Goal: Task Accomplishment & Management: Manage account settings

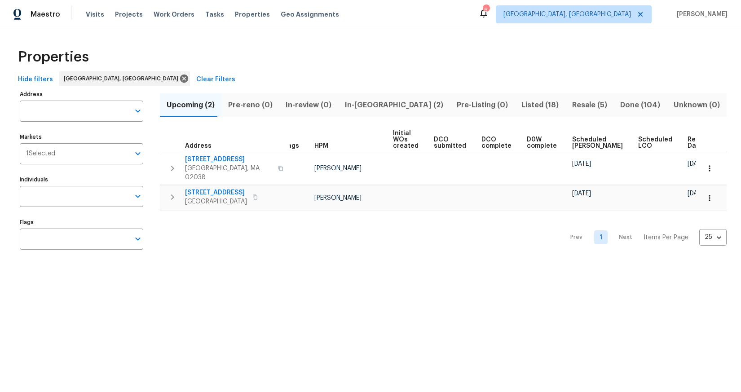
scroll to position [0, 11]
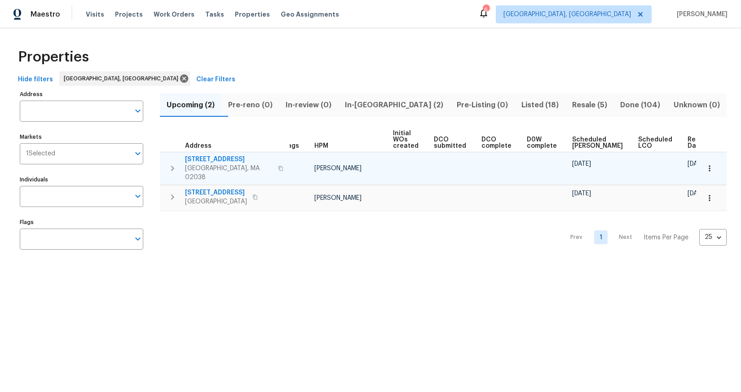
click at [216, 157] on span "484 Pleasant St" at bounding box center [229, 159] width 88 height 9
click at [201, 158] on span "484 Pleasant St" at bounding box center [229, 159] width 88 height 9
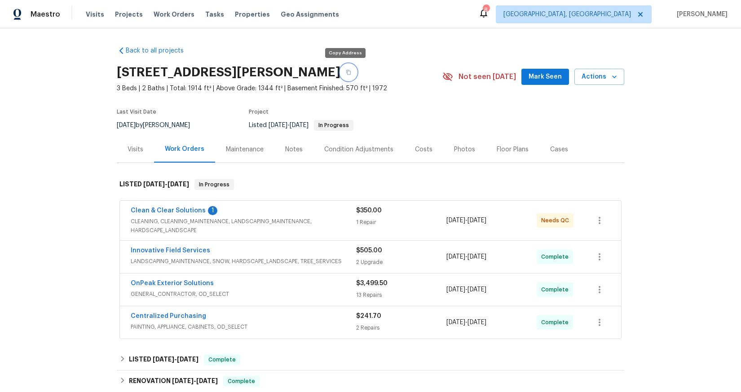
click at [346, 75] on button "button" at bounding box center [349, 72] width 16 height 16
click at [551, 224] on span "Needs QC" at bounding box center [556, 220] width 31 height 9
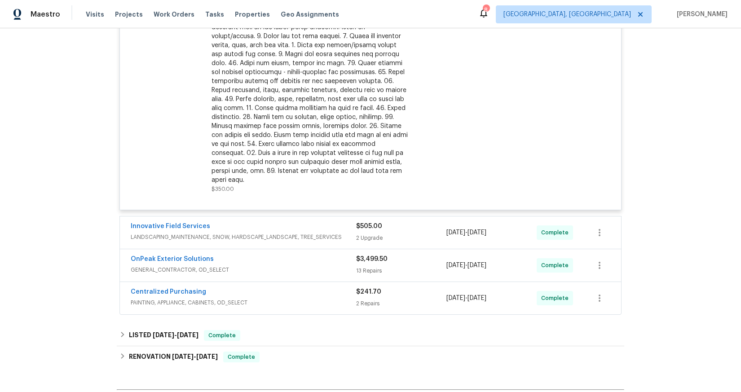
scroll to position [80, 0]
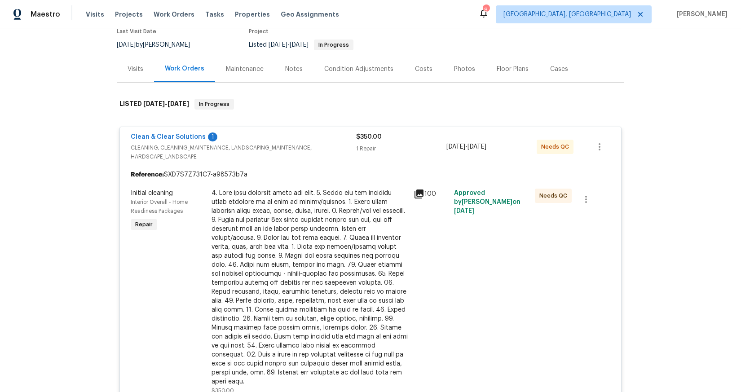
click at [294, 207] on div at bounding box center [310, 288] width 197 height 198
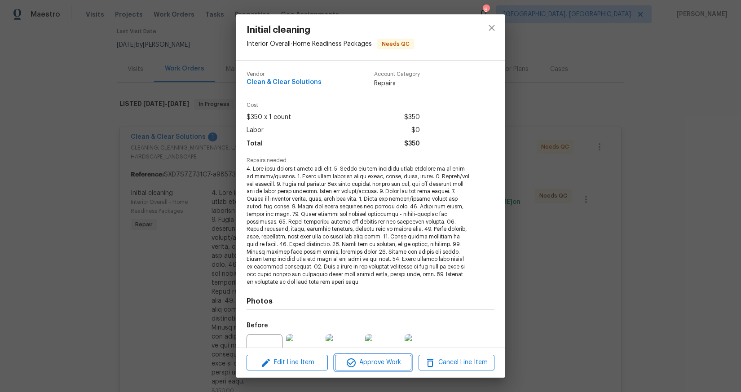
click at [384, 366] on span "Approve Work" at bounding box center [373, 362] width 71 height 11
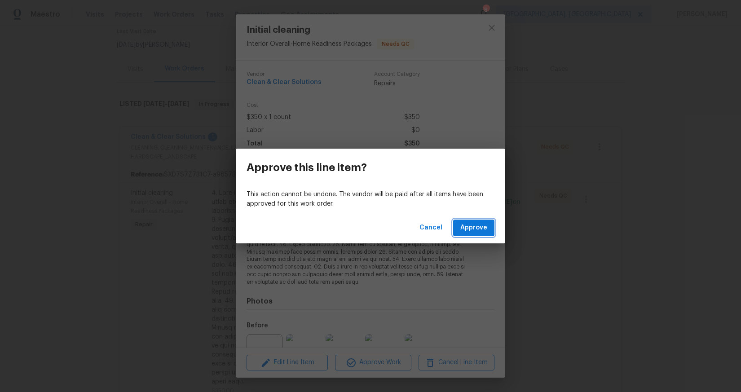
click at [484, 228] on span "Approve" at bounding box center [474, 227] width 27 height 11
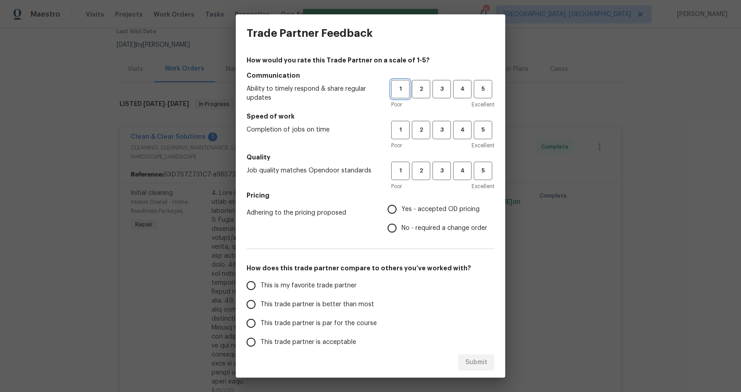
click at [397, 88] on span "1" at bounding box center [400, 89] width 17 height 10
click at [395, 129] on span "1" at bounding box center [400, 130] width 17 height 10
click at [434, 175] on span "3" at bounding box center [442, 171] width 17 height 10
click at [445, 207] on span "Yes - accepted OD pricing" at bounding box center [441, 209] width 78 height 9
click at [402, 207] on input "Yes - accepted OD pricing" at bounding box center [392, 209] width 19 height 19
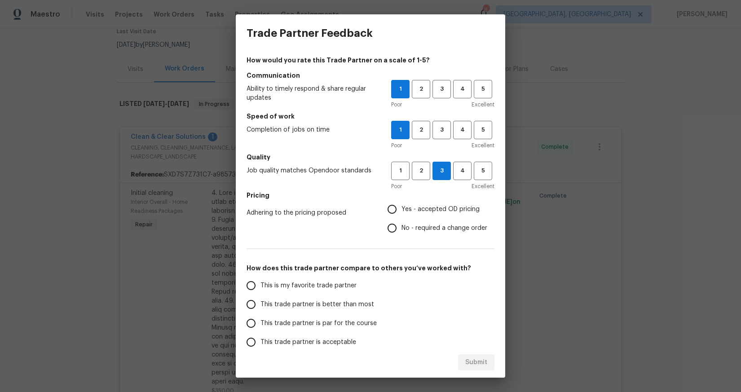
radio input "true"
click at [326, 339] on span "This trade partner is acceptable" at bounding box center [309, 342] width 96 height 9
click at [261, 339] on input "This trade partner is acceptable" at bounding box center [251, 342] width 19 height 19
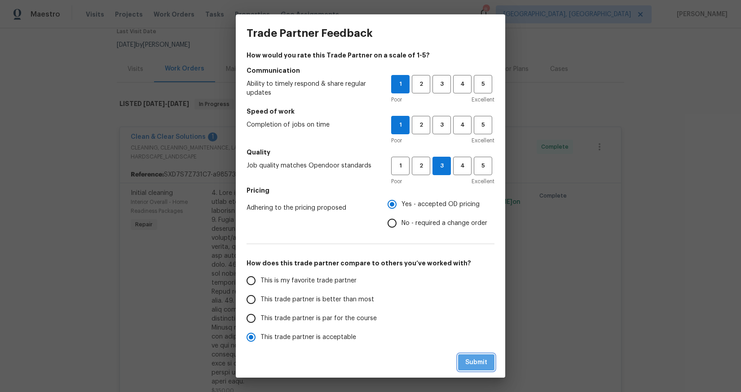
click at [483, 363] on span "Submit" at bounding box center [477, 362] width 22 height 11
radio input "true"
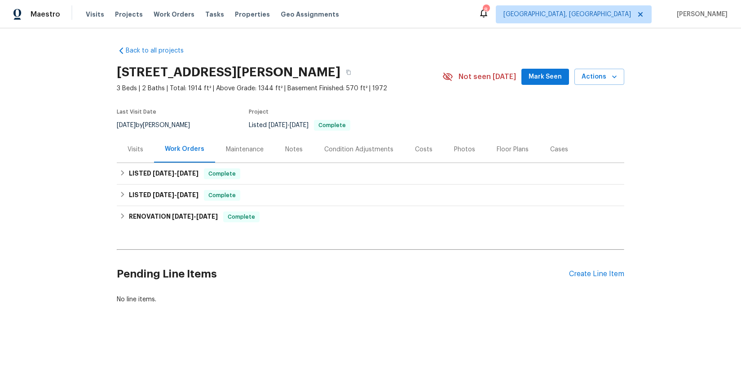
click at [289, 145] on div "Notes" at bounding box center [294, 149] width 18 height 9
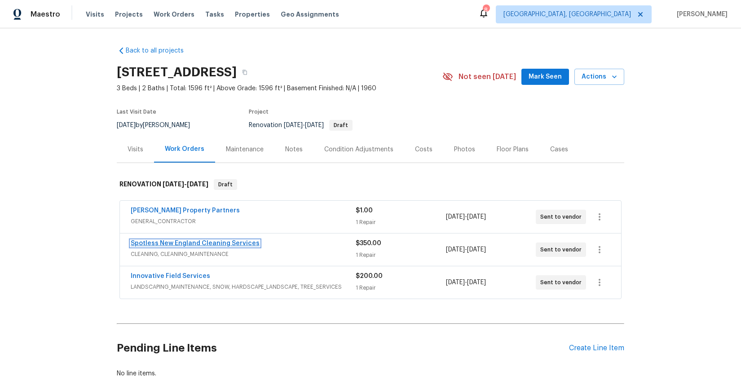
click at [194, 240] on link "Spotless New England Cleaning Services" at bounding box center [195, 243] width 129 height 6
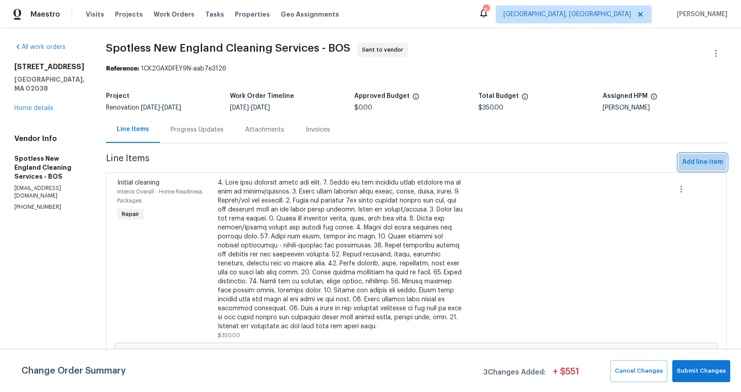
click at [685, 161] on span "Add line item" at bounding box center [703, 162] width 41 height 11
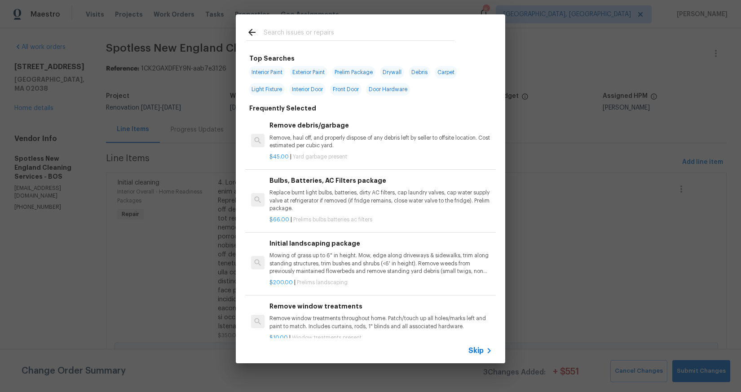
click at [348, 40] on input "text" at bounding box center [359, 33] width 191 height 13
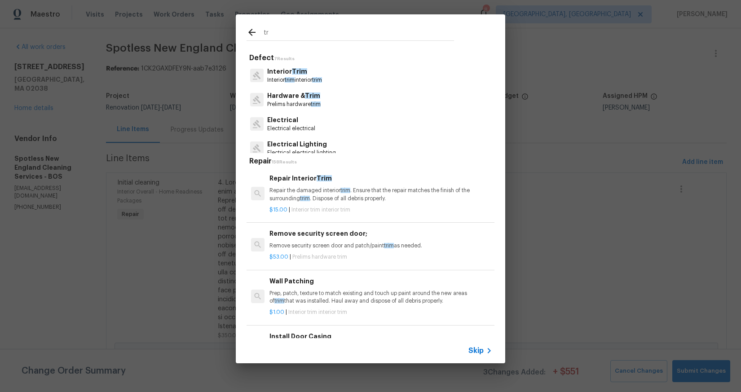
type input "t"
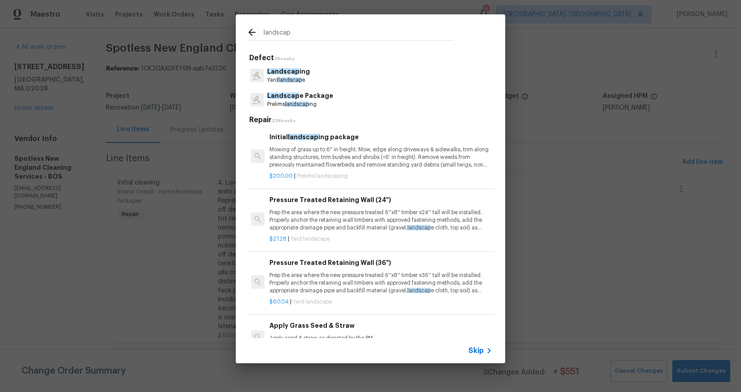
type input "landscap"
click at [325, 74] on div "Landscap ing Yard landscap e" at bounding box center [371, 75] width 248 height 24
click at [302, 75] on p "Landscap ing" at bounding box center [288, 71] width 43 height 9
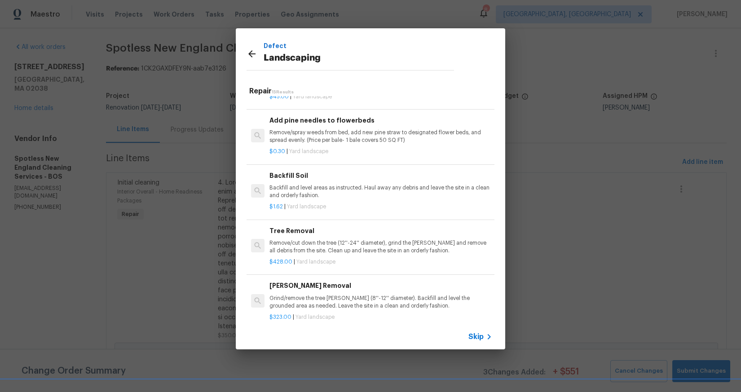
scroll to position [642, 0]
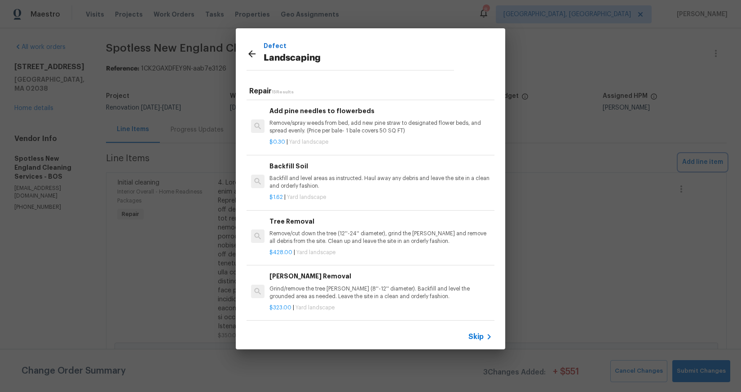
click at [555, 107] on div "Defect Landscaping Repair 15 Results Pressure Treated Retaining Wall (24") Prep…" at bounding box center [370, 189] width 741 height 378
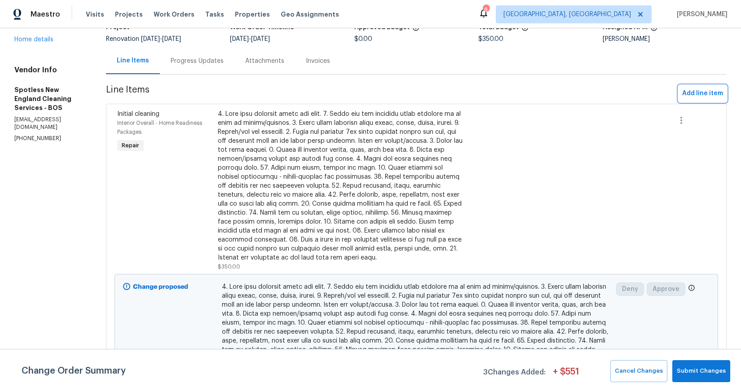
scroll to position [0, 0]
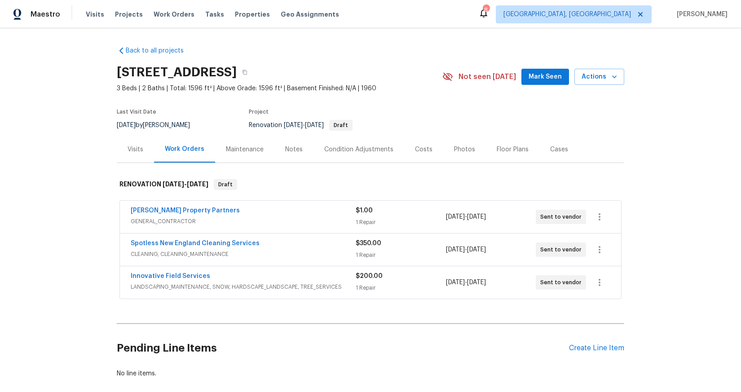
click at [124, 151] on div "Visits" at bounding box center [135, 149] width 37 height 27
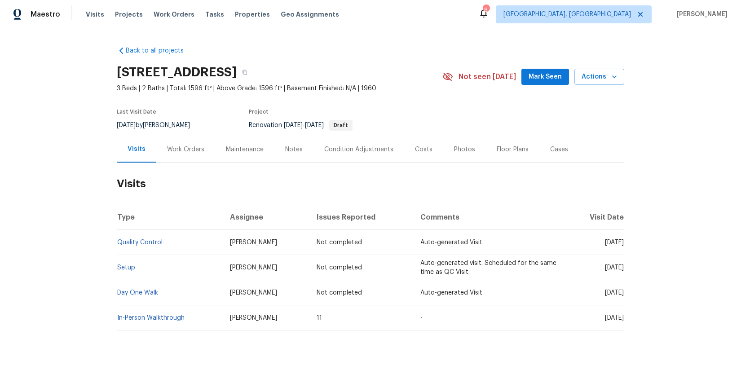
click at [147, 321] on td "In-Person Walkthrough" at bounding box center [170, 318] width 106 height 25
click at [149, 319] on link "In-Person Walkthrough" at bounding box center [150, 318] width 67 height 6
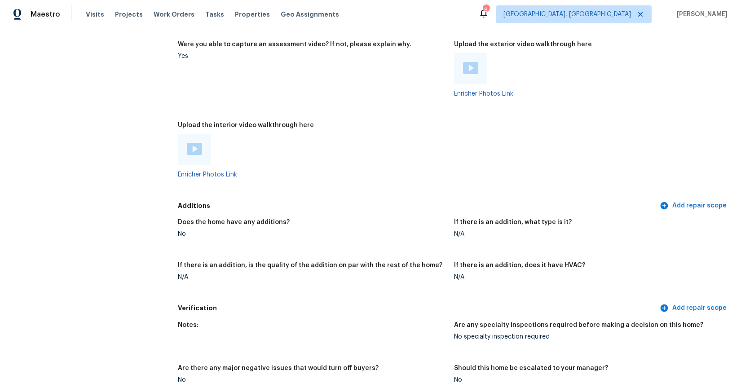
scroll to position [1876, 0]
click at [193, 150] on img at bounding box center [194, 149] width 15 height 12
click at [468, 73] on img at bounding box center [470, 68] width 15 height 12
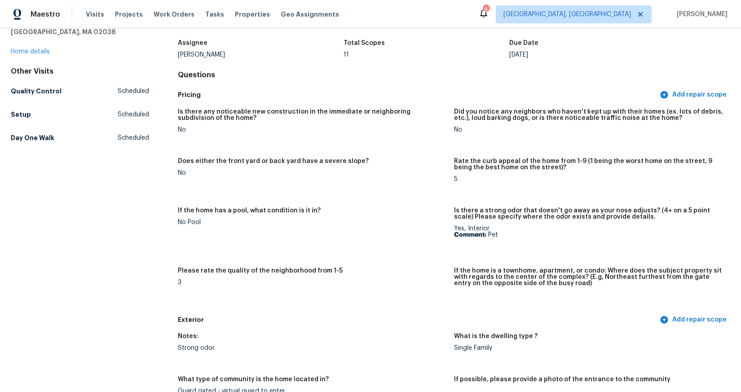
scroll to position [0, 0]
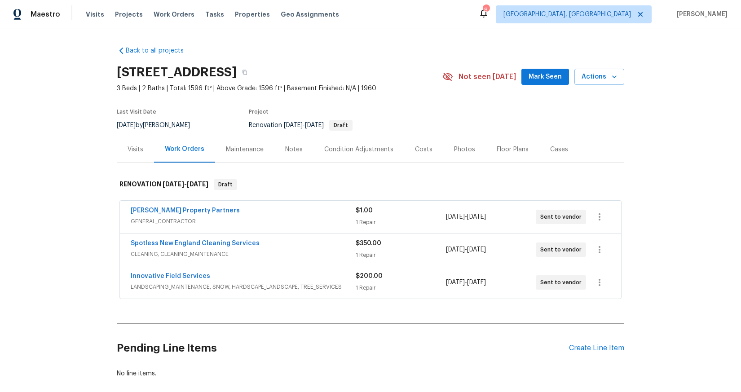
click at [151, 206] on span "[PERSON_NAME] Property Partners" at bounding box center [185, 210] width 109 height 9
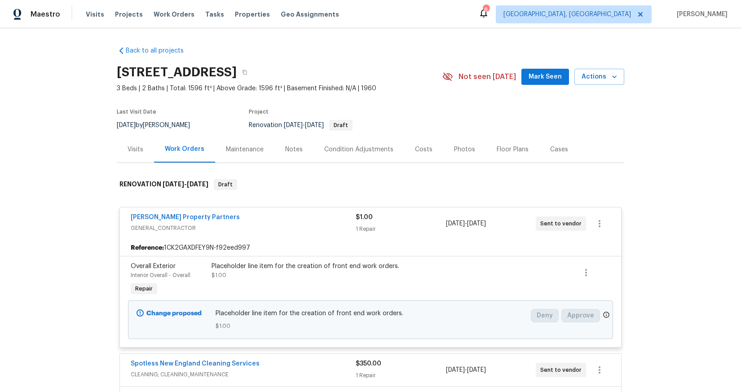
click at [181, 213] on span "[PERSON_NAME] Property Partners" at bounding box center [185, 217] width 109 height 9
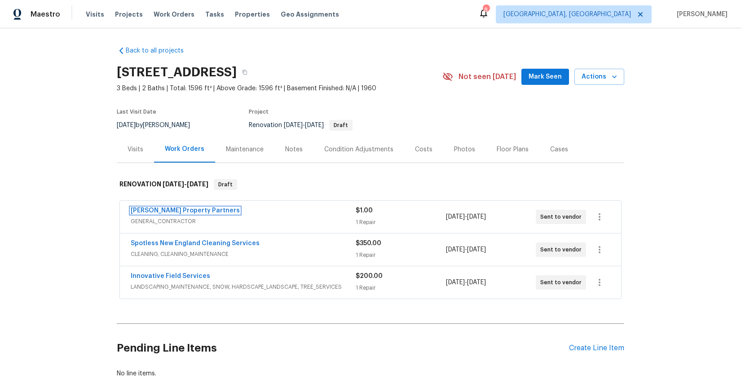
click at [181, 213] on link "[PERSON_NAME] Property Partners" at bounding box center [185, 211] width 109 height 6
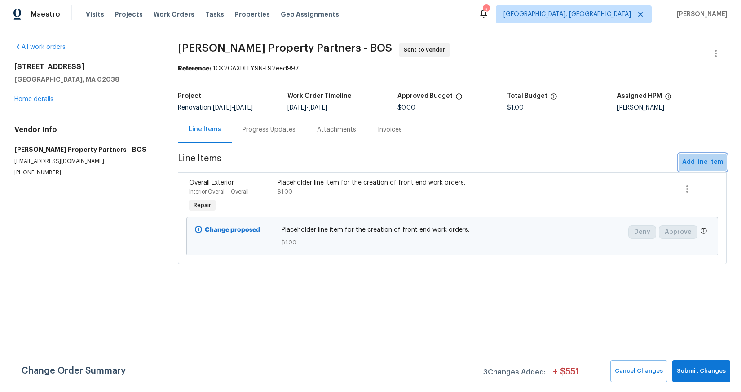
click at [701, 164] on span "Add line item" at bounding box center [703, 162] width 41 height 11
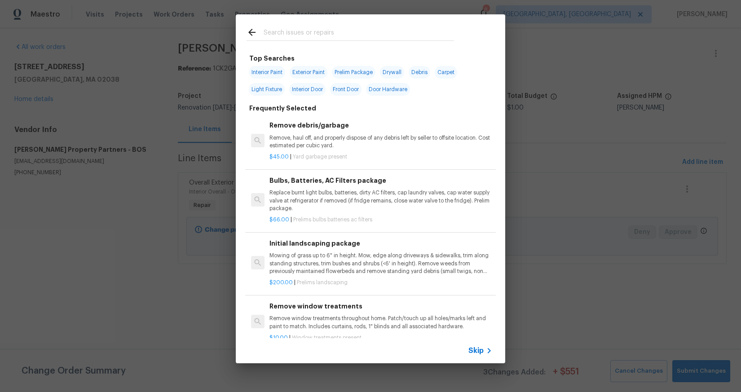
click at [327, 25] on div at bounding box center [350, 32] width 229 height 36
click at [342, 33] on input "text" at bounding box center [359, 33] width 191 height 13
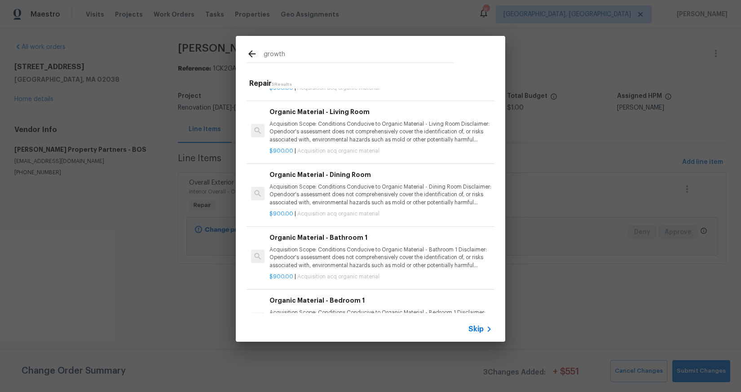
scroll to position [98, 0]
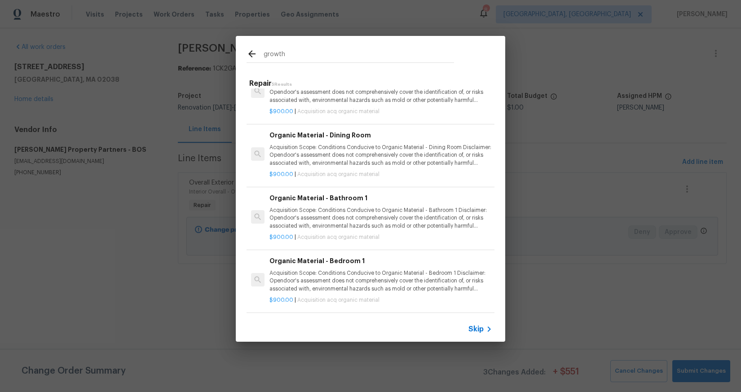
type input "growth"
click at [398, 207] on p "Acquisition Scope: Conditions Conducive to Organic Material - Bathroom 1 Discla…" at bounding box center [381, 218] width 223 height 23
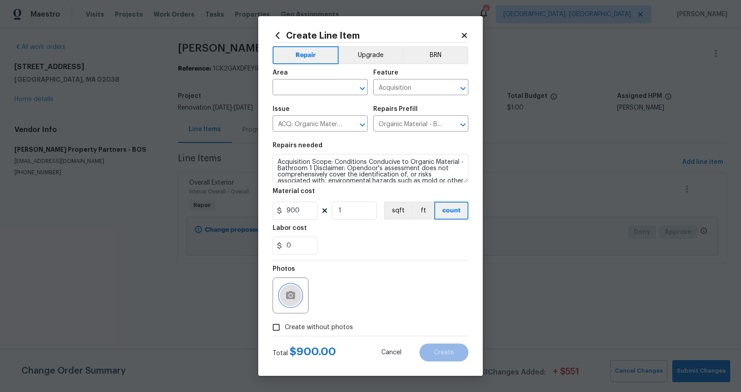
click at [289, 289] on button "button" at bounding box center [291, 296] width 22 height 22
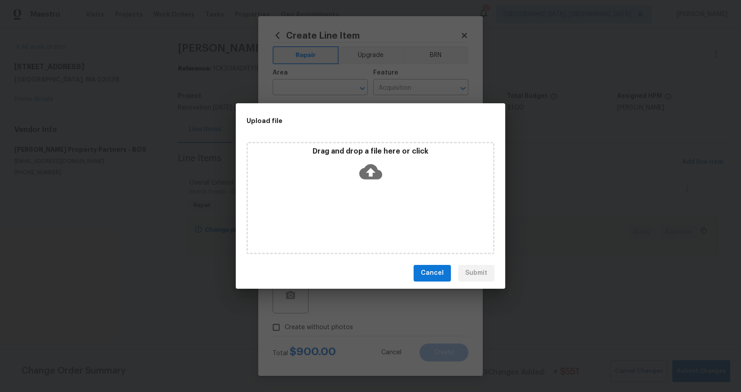
click at [437, 271] on span "Cancel" at bounding box center [432, 273] width 23 height 11
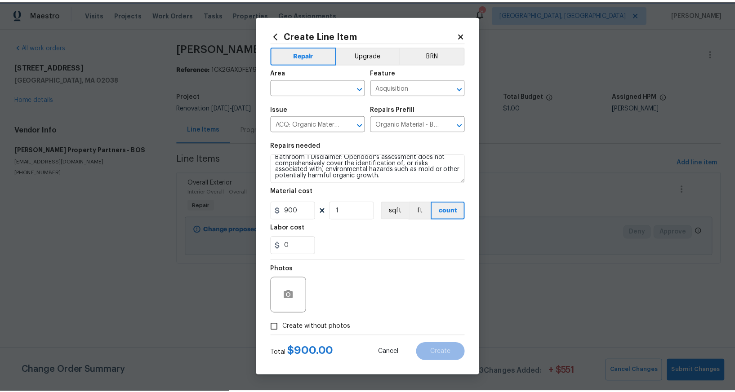
scroll to position [13, 0]
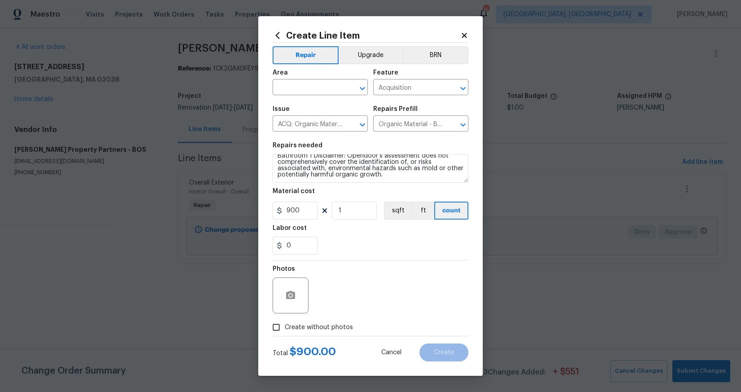
click at [300, 287] on div at bounding box center [291, 296] width 36 height 36
click at [289, 295] on circle "button" at bounding box center [290, 295] width 3 height 3
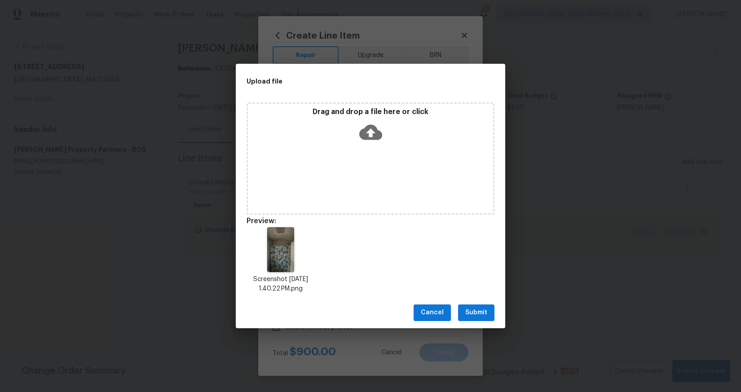
click at [473, 308] on span "Submit" at bounding box center [477, 312] width 22 height 11
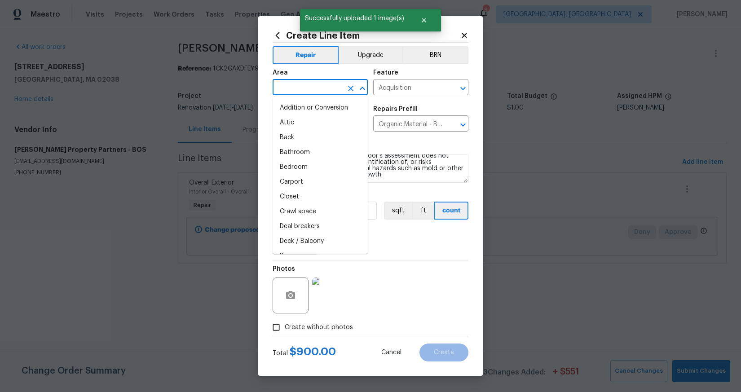
click at [328, 87] on input "text" at bounding box center [308, 88] width 70 height 14
click at [316, 148] on li "Bathroom" at bounding box center [320, 152] width 95 height 15
type input "Bathroom"
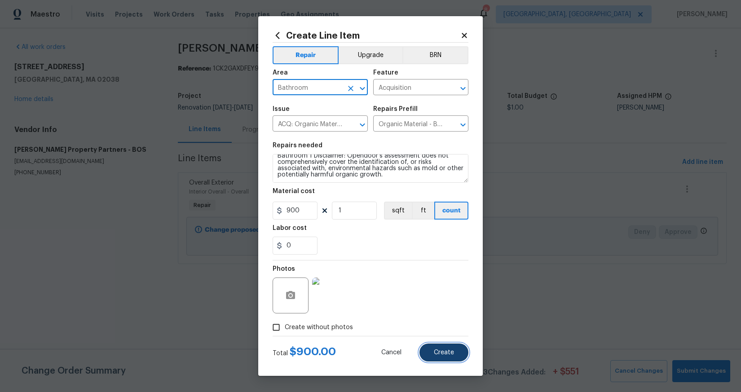
click at [450, 346] on button "Create" at bounding box center [444, 353] width 49 height 18
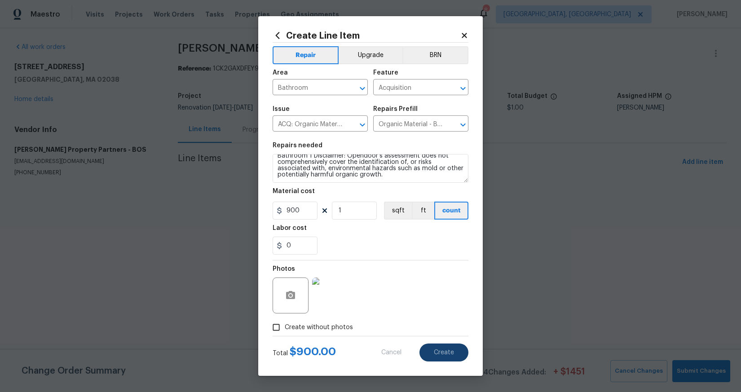
type input "0"
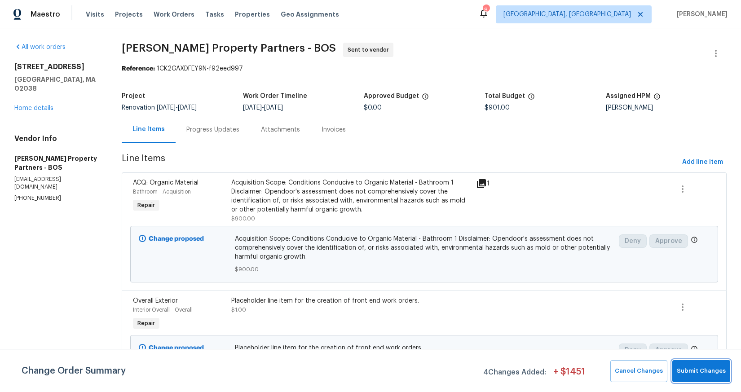
click at [710, 366] on span "Submit Changes" at bounding box center [701, 371] width 49 height 10
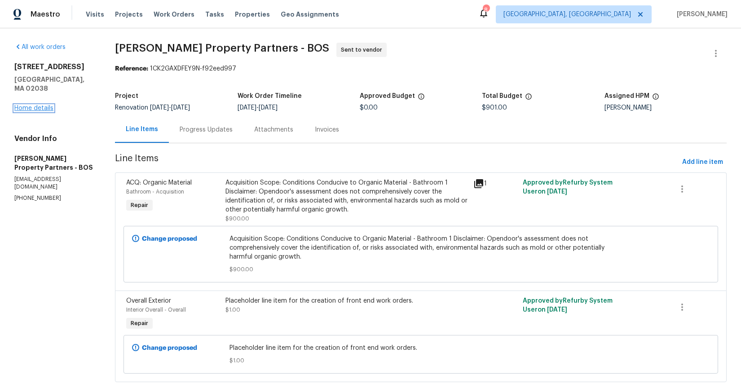
click at [29, 105] on link "Home details" at bounding box center [33, 108] width 39 height 6
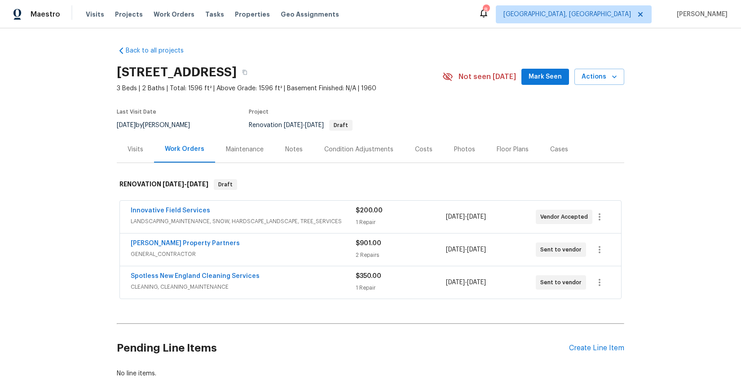
click at [291, 151] on div "Notes" at bounding box center [294, 149] width 18 height 9
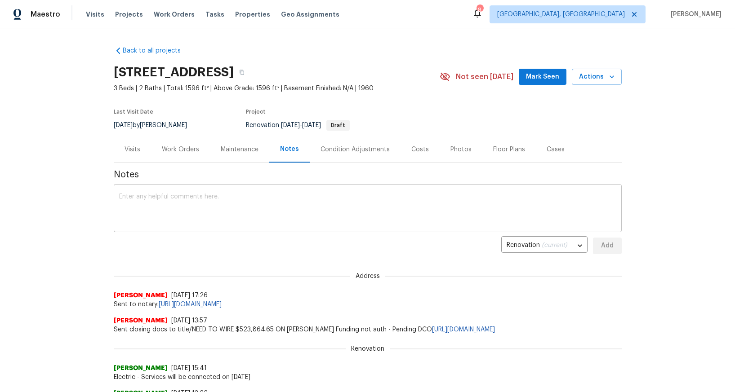
click at [288, 218] on textarea at bounding box center [367, 209] width 497 height 31
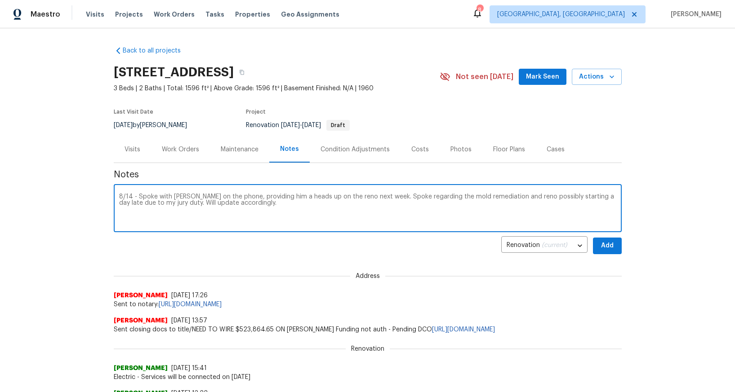
type textarea "8/14 - Spoke with Portillo on the phone, providing him a heads up on the reno n…"
click at [614, 252] on button "Add" at bounding box center [607, 246] width 29 height 17
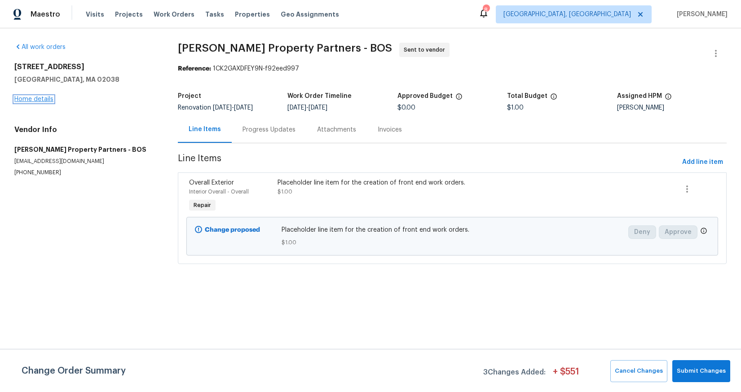
click at [39, 100] on link "Home details" at bounding box center [33, 99] width 39 height 6
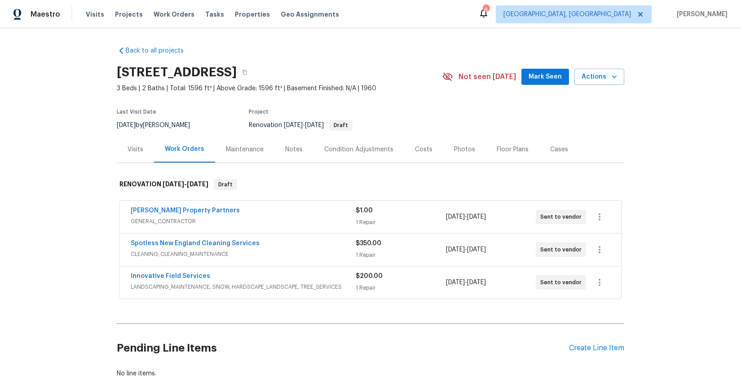
click at [289, 148] on div "Notes" at bounding box center [294, 149] width 18 height 9
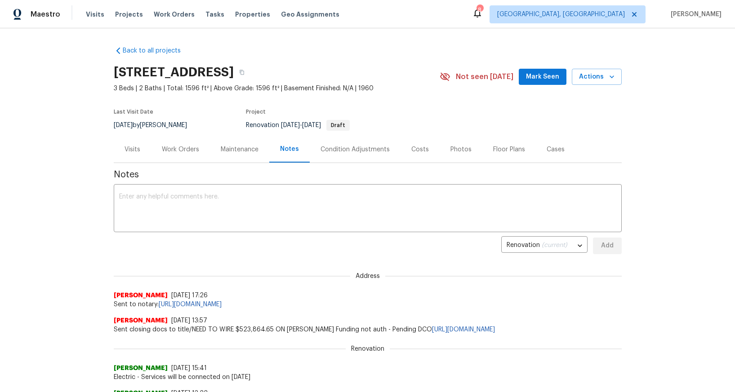
click at [120, 155] on div "Visits" at bounding box center [132, 149] width 37 height 27
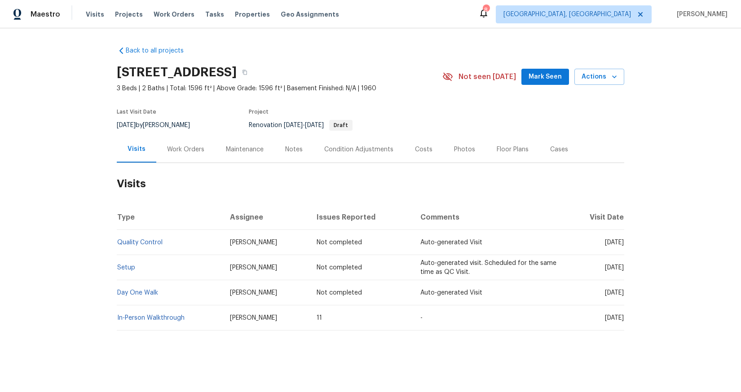
click at [145, 324] on td "In-Person Walkthrough" at bounding box center [170, 318] width 106 height 25
click at [147, 322] on td "In-Person Walkthrough" at bounding box center [170, 318] width 106 height 25
click at [152, 319] on link "In-Person Walkthrough" at bounding box center [150, 318] width 67 height 6
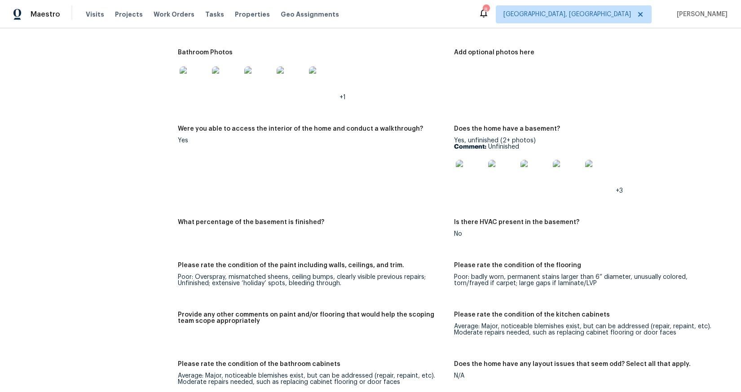
scroll to position [1281, 0]
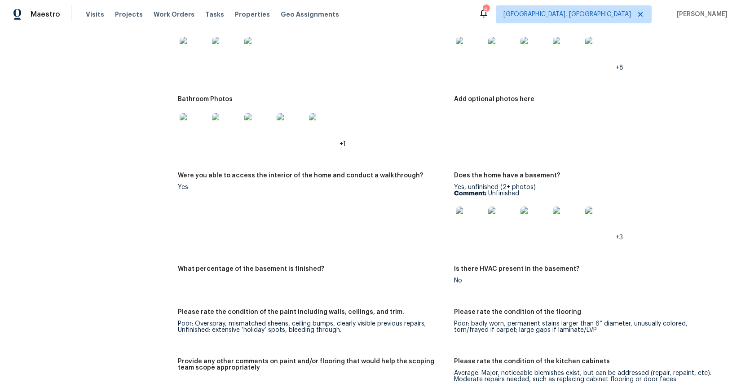
click at [200, 131] on img at bounding box center [194, 127] width 29 height 29
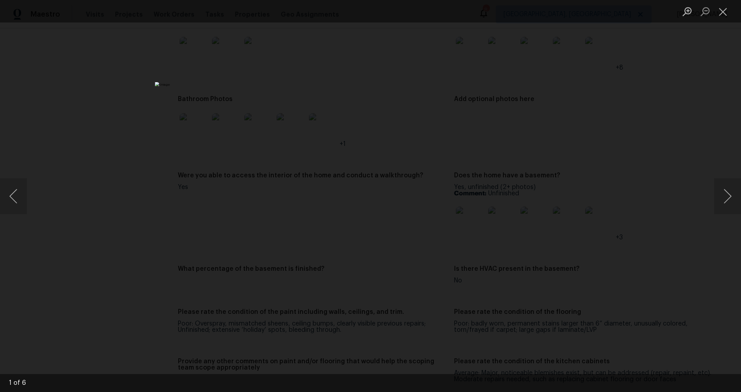
click at [646, 162] on div "Lightbox" at bounding box center [370, 196] width 741 height 392
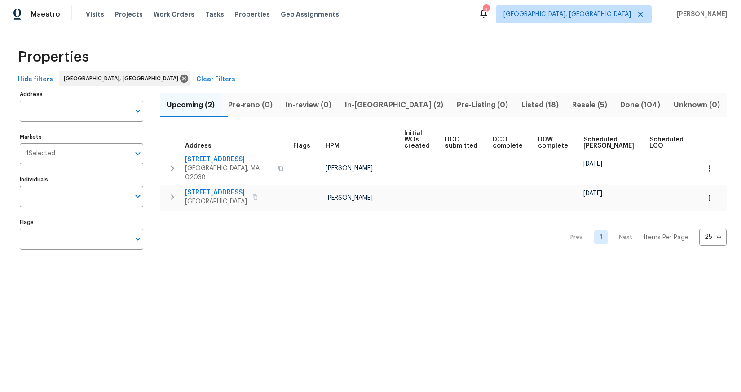
scroll to position [0, 5]
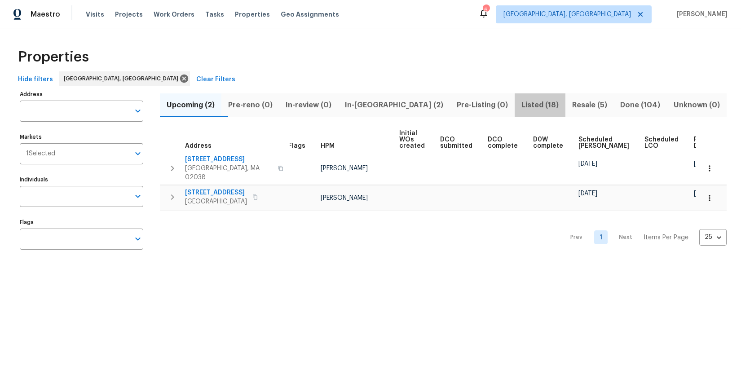
click at [520, 103] on span "Listed (18)" at bounding box center [540, 105] width 40 height 13
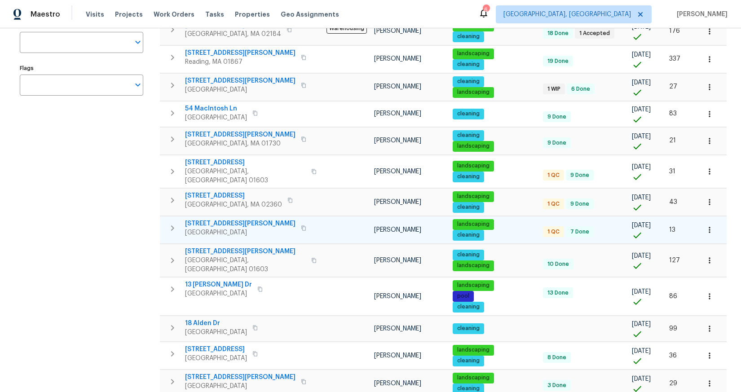
scroll to position [163, 0]
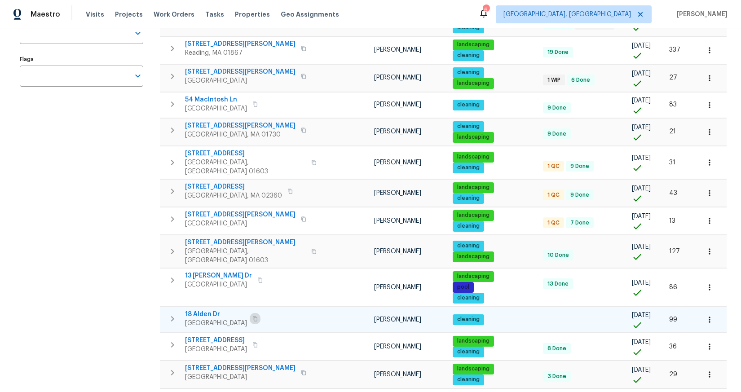
click at [253, 316] on icon "button" at bounding box center [255, 318] width 5 height 5
click at [211, 310] on span "18 Alden Dr" at bounding box center [216, 314] width 62 height 9
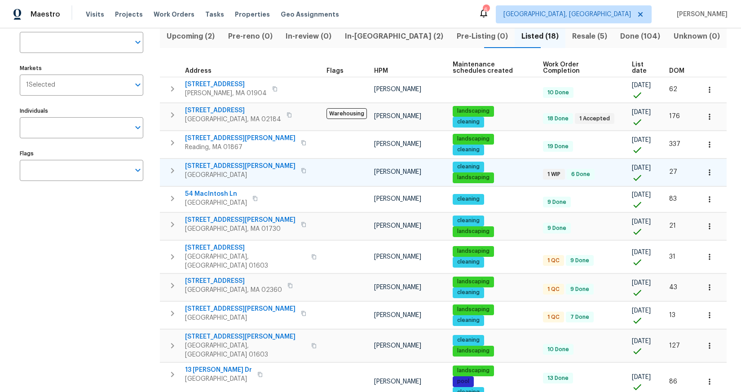
scroll to position [78, 0]
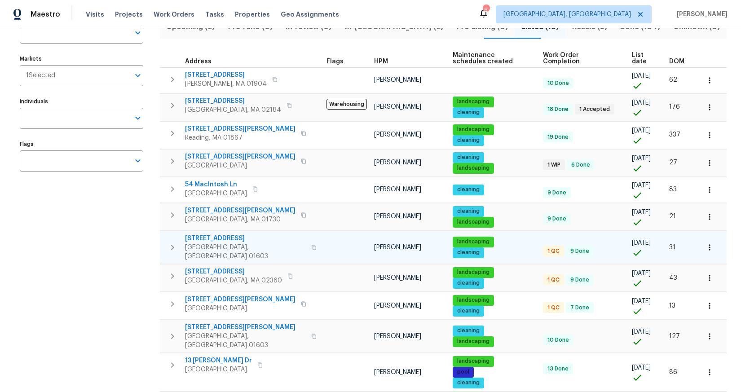
click at [199, 239] on span "40 Englewood Ave" at bounding box center [245, 238] width 121 height 9
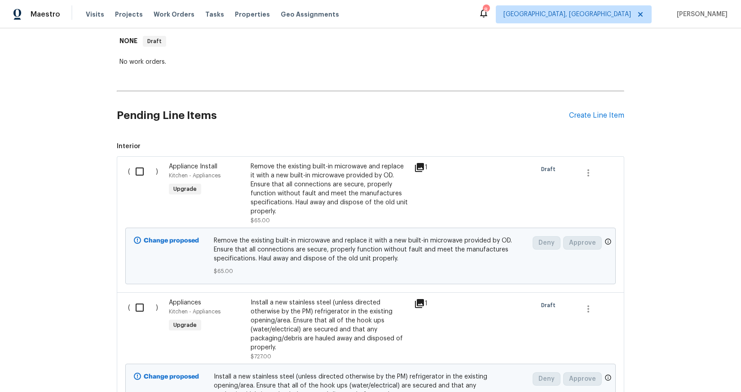
scroll to position [151, 0]
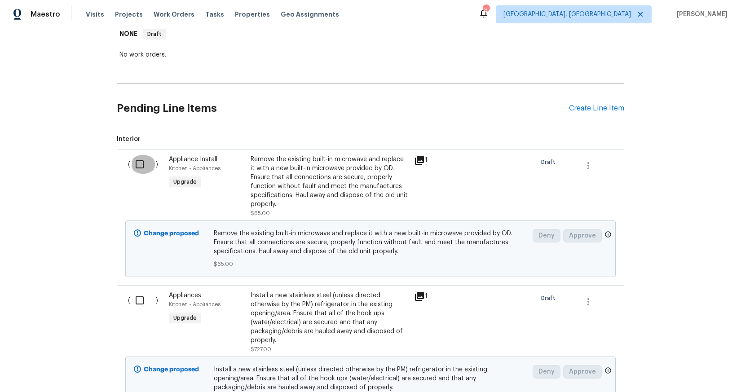
click at [133, 162] on input "checkbox" at bounding box center [143, 164] width 26 height 19
checkbox input "true"
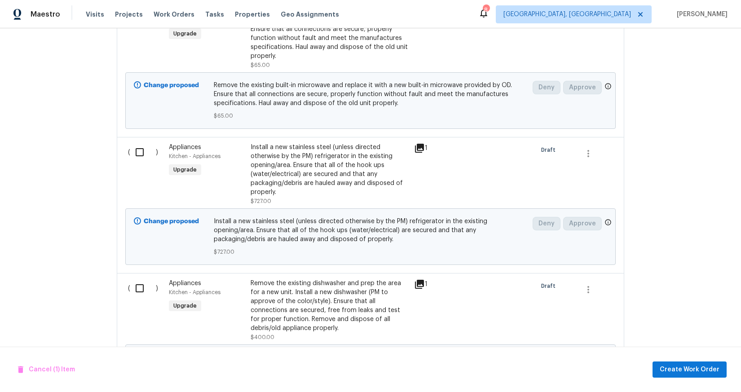
click at [133, 162] on div "( )" at bounding box center [145, 174] width 41 height 68
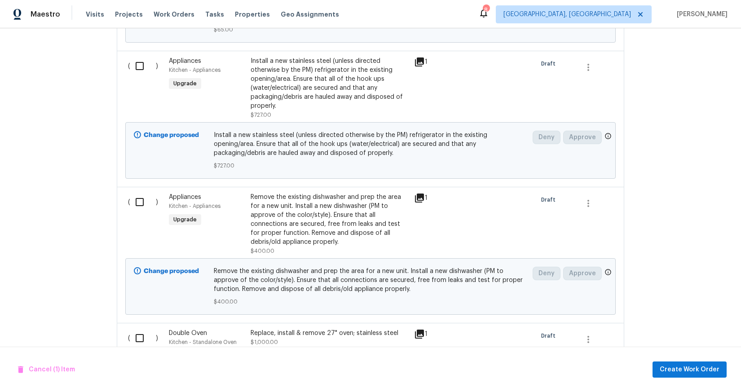
click at [137, 70] on input "checkbox" at bounding box center [143, 66] width 26 height 19
checkbox input "true"
click at [139, 200] on input "checkbox" at bounding box center [143, 202] width 26 height 19
checkbox input "true"
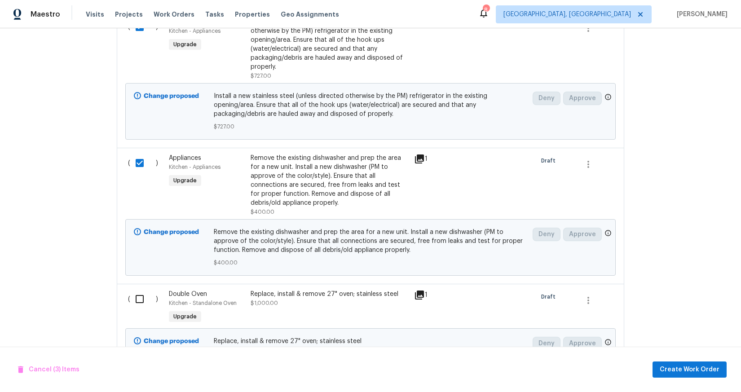
scroll to position [469, 0]
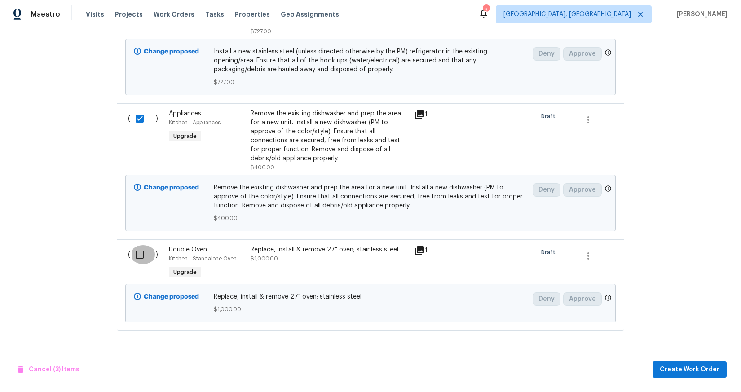
click at [140, 255] on input "checkbox" at bounding box center [143, 254] width 26 height 19
checkbox input "true"
click at [690, 373] on span "Create Work Order" at bounding box center [690, 369] width 60 height 11
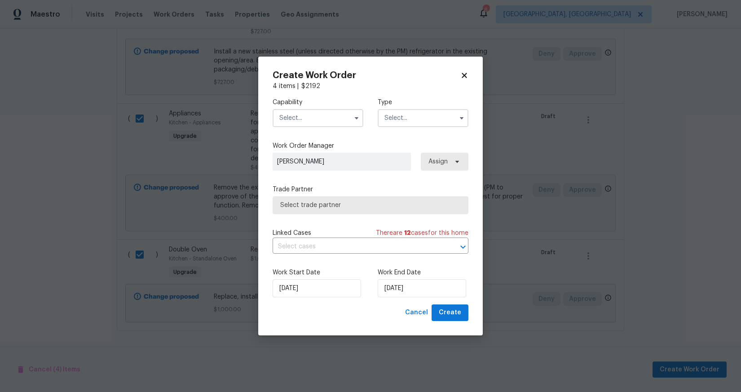
click at [335, 120] on input "text" at bounding box center [318, 118] width 91 height 18
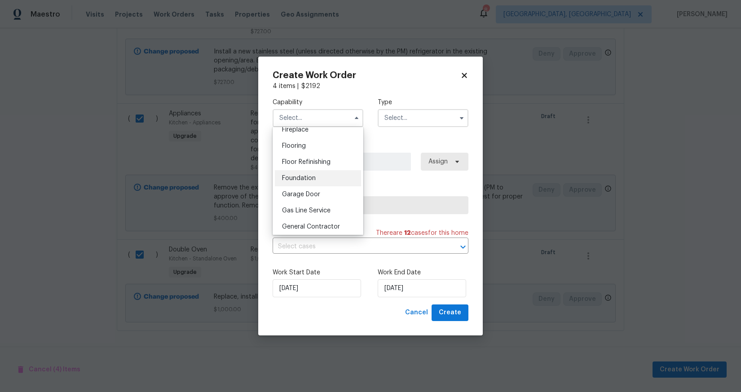
scroll to position [342, 0]
click at [325, 230] on div "General Contractor" at bounding box center [318, 225] width 86 height 16
type input "General Contractor"
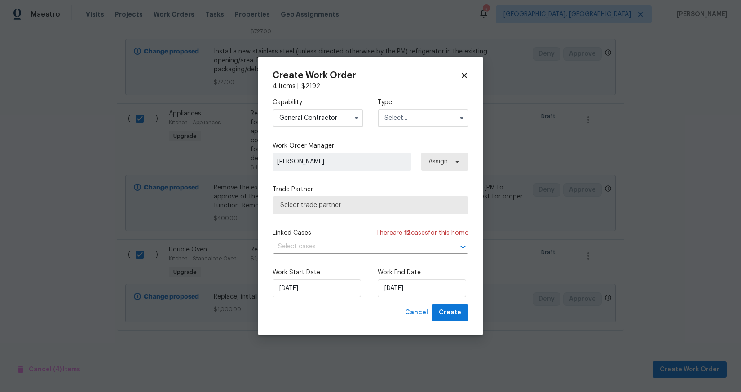
click at [403, 120] on input "text" at bounding box center [423, 118] width 91 height 18
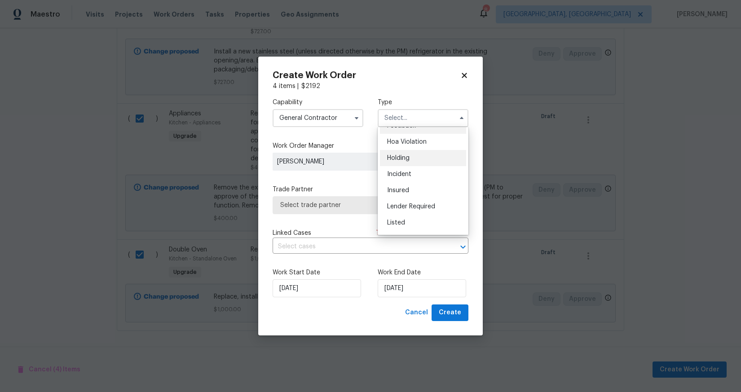
scroll to position [49, 0]
click at [417, 187] on div "Listed" at bounding box center [423, 186] width 86 height 16
type input "Listed"
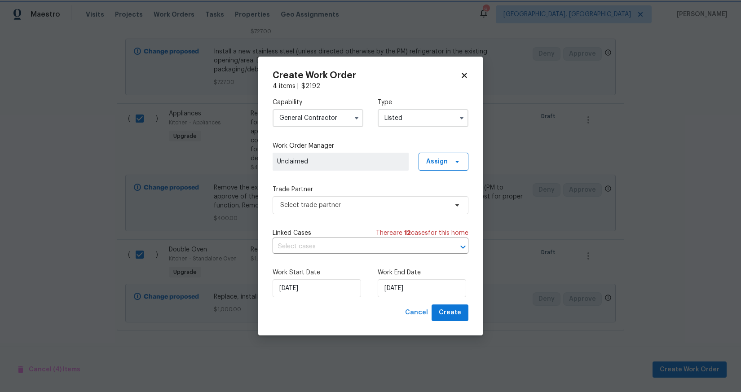
scroll to position [0, 0]
click at [355, 210] on span "Select trade partner" at bounding box center [371, 205] width 196 height 18
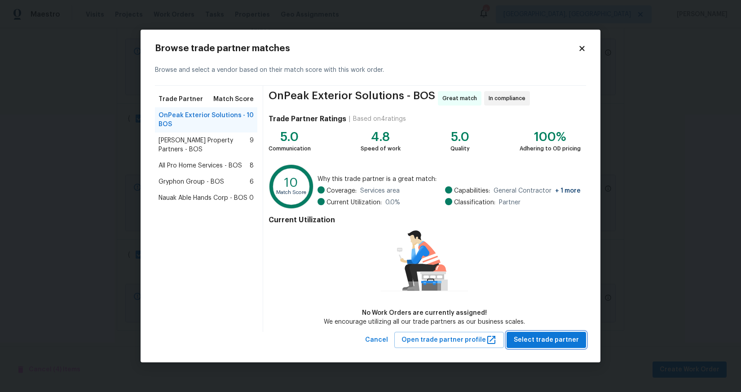
click at [553, 347] on button "Select trade partner" at bounding box center [547, 340] width 80 height 17
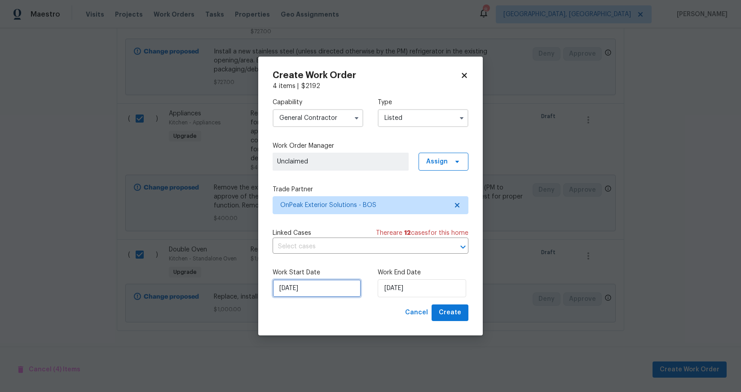
click at [319, 293] on input "8/14/2025" at bounding box center [317, 289] width 89 height 18
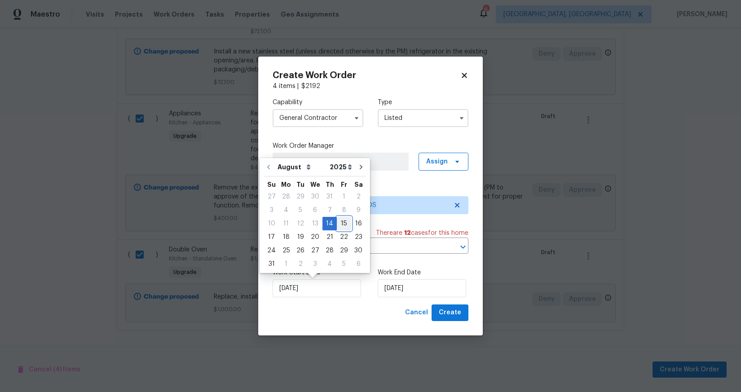
click at [341, 227] on div "15" at bounding box center [344, 223] width 14 height 13
type input "8/15/2025"
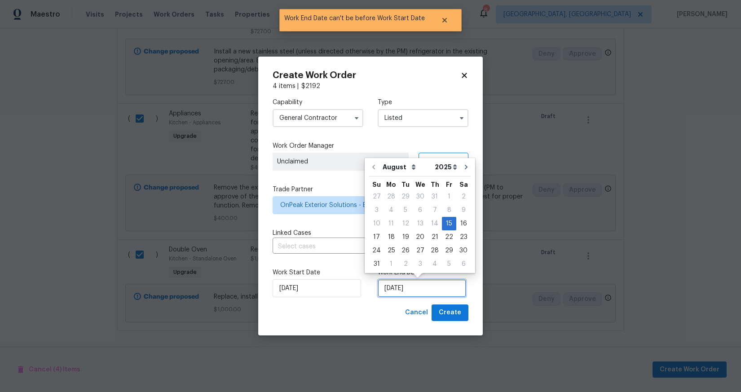
click at [423, 289] on input "8/15/2025" at bounding box center [422, 289] width 89 height 18
click at [450, 237] on div "22" at bounding box center [449, 237] width 14 height 13
type input "8/22/2025"
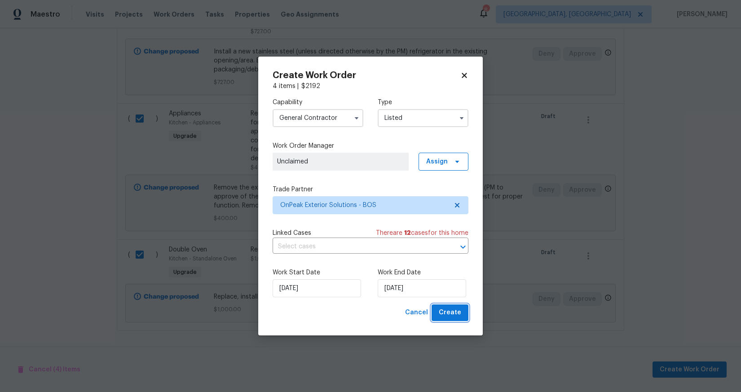
click at [455, 315] on span "Create" at bounding box center [450, 312] width 22 height 11
checkbox input "false"
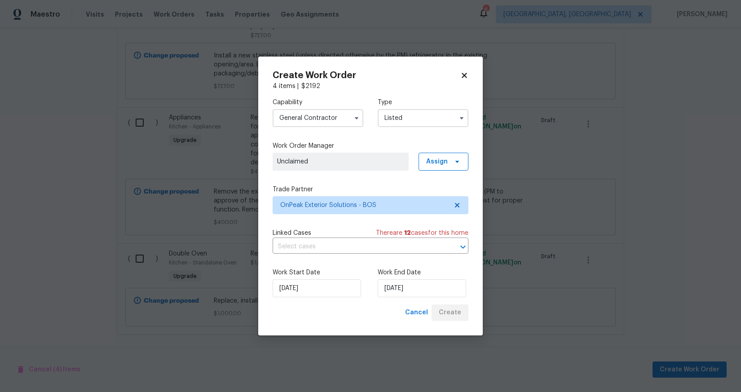
scroll to position [38, 0]
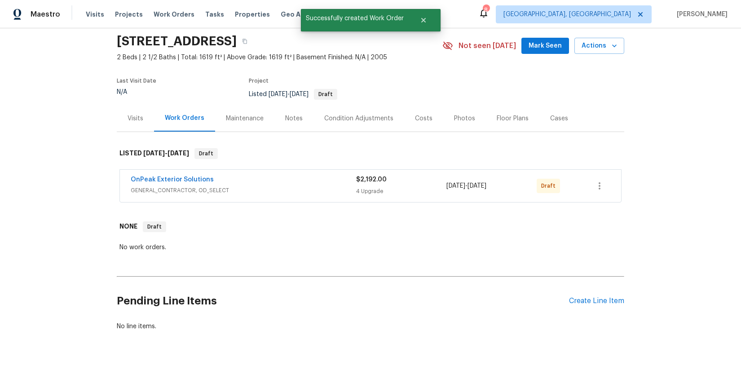
click at [604, 190] on div at bounding box center [600, 186] width 22 height 22
click at [595, 185] on button "button" at bounding box center [600, 186] width 22 height 22
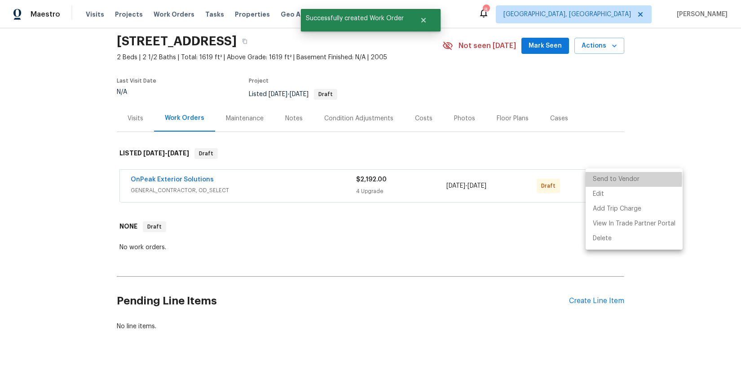
click at [600, 179] on li "Send to Vendor" at bounding box center [634, 179] width 97 height 15
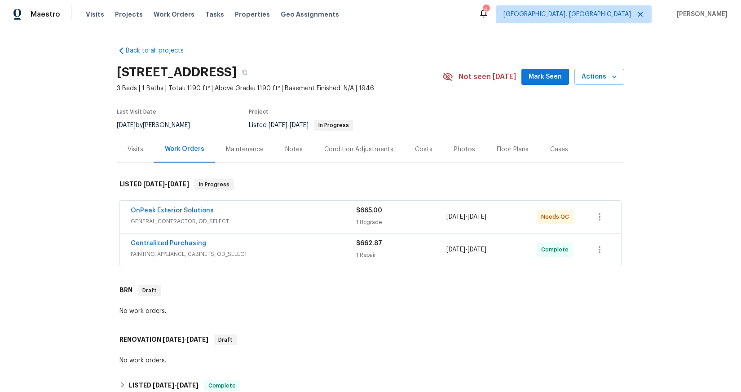
click at [325, 217] on span "GENERAL_CONTRACTOR, OD_SELECT" at bounding box center [244, 221] width 226 height 9
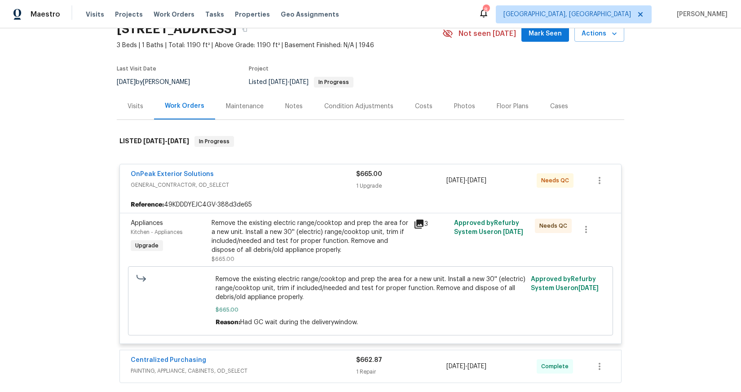
scroll to position [79, 0]
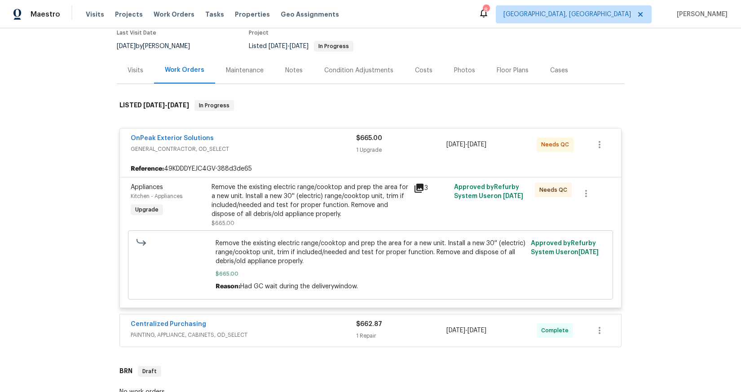
click at [305, 211] on div "Remove the existing electric range/cooktop and prep the area for a new unit. In…" at bounding box center [310, 201] width 197 height 36
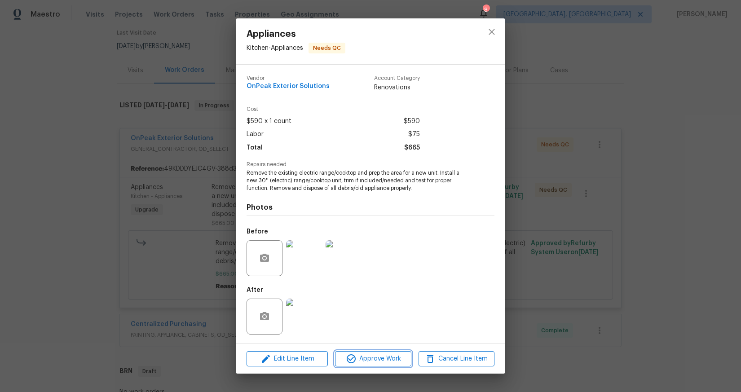
click at [375, 364] on button "Approve Work" at bounding box center [373, 359] width 76 height 16
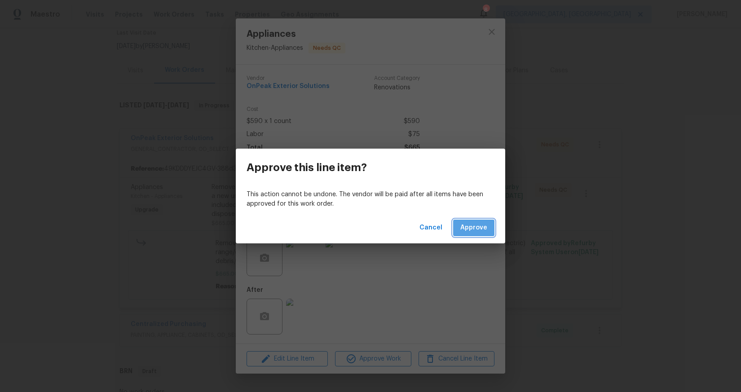
click at [474, 233] on span "Approve" at bounding box center [474, 227] width 27 height 11
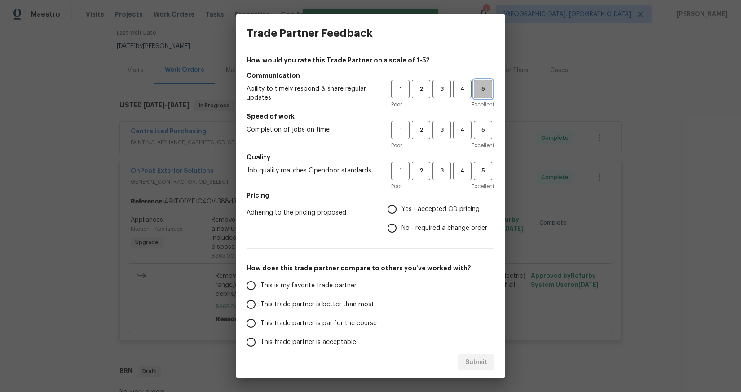
click at [475, 94] on span "5" at bounding box center [483, 89] width 17 height 10
click at [478, 131] on span "5" at bounding box center [483, 130] width 17 height 10
click at [477, 171] on span "5" at bounding box center [483, 171] width 17 height 10
click at [444, 205] on span "Yes - accepted OD pricing" at bounding box center [441, 209] width 78 height 9
click at [402, 204] on input "Yes - accepted OD pricing" at bounding box center [392, 209] width 19 height 19
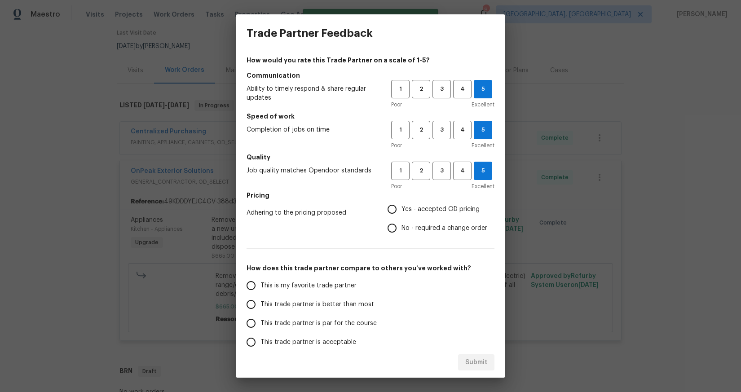
radio input "true"
drag, startPoint x: 326, startPoint y: 306, endPoint x: 334, endPoint y: 302, distance: 9.3
click at [326, 305] on span "This trade partner is better than most" at bounding box center [318, 304] width 114 height 9
click at [261, 305] on input "This trade partner is better than most" at bounding box center [251, 304] width 19 height 19
click at [478, 364] on span "Submit" at bounding box center [477, 362] width 22 height 11
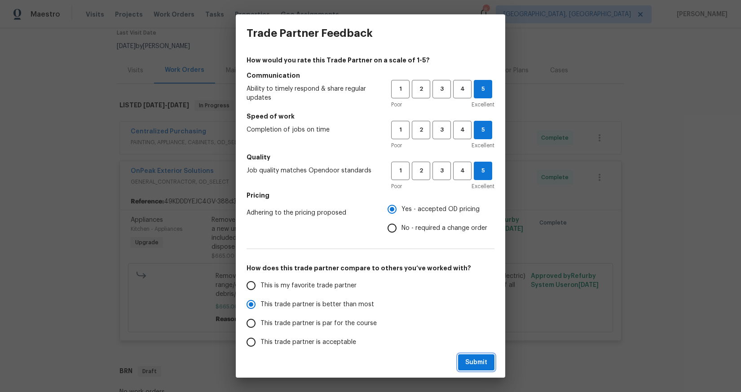
radio input "true"
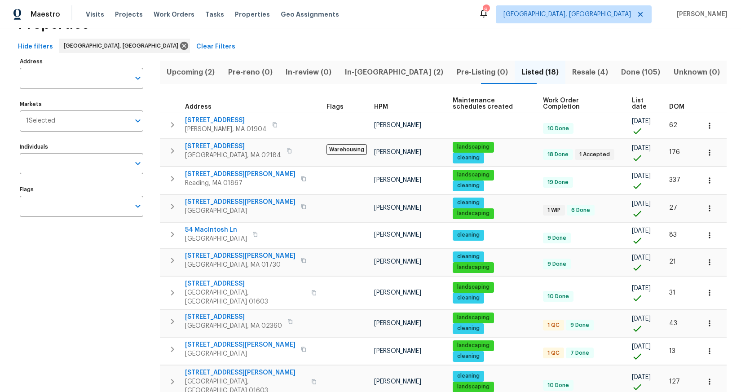
scroll to position [22, 0]
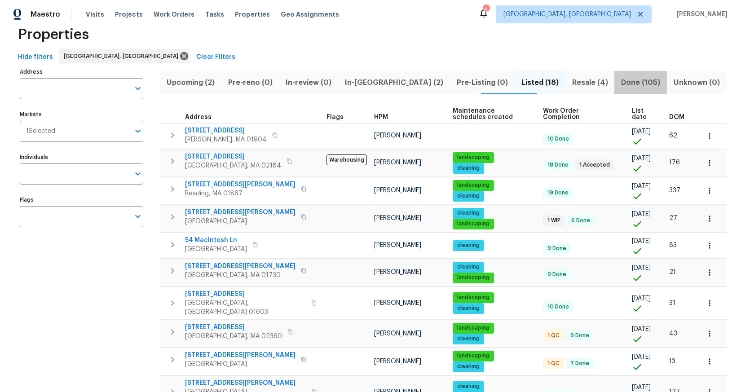
click at [627, 84] on span "Done (105)" at bounding box center [641, 82] width 42 height 13
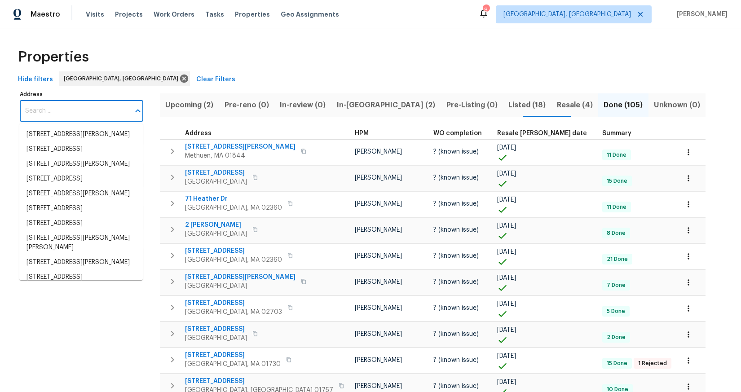
click at [79, 111] on input "Address" at bounding box center [75, 111] width 110 height 21
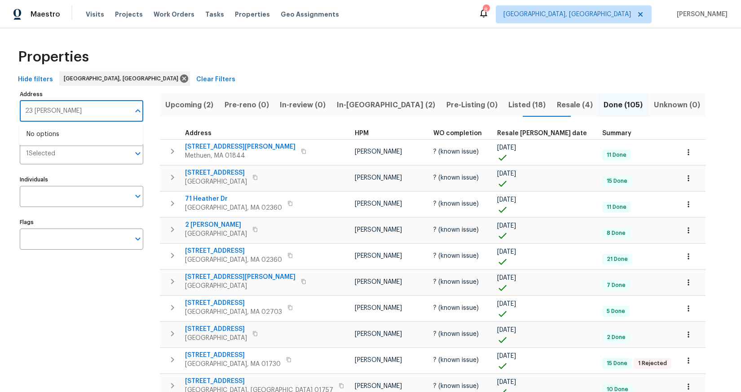
type input "23 western"
click at [90, 139] on li "[STREET_ADDRESS]" at bounding box center [81, 134] width 124 height 15
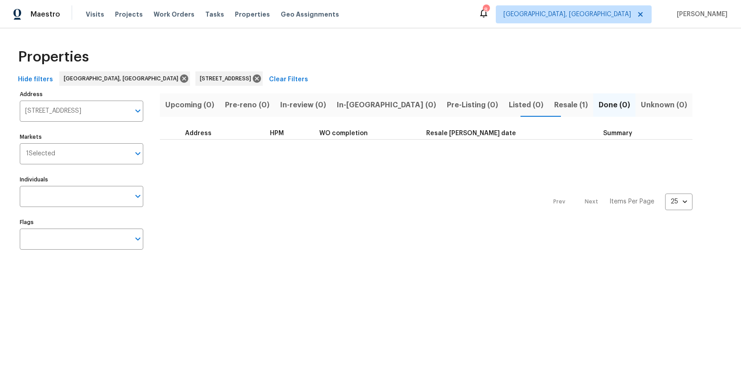
click at [555, 105] on span "Resale (1)" at bounding box center [572, 105] width 34 height 13
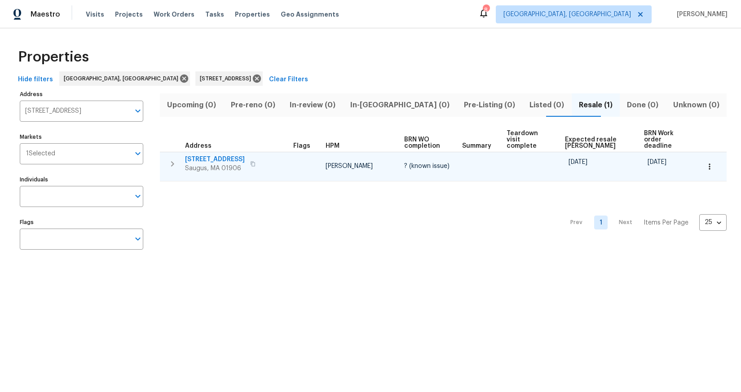
click at [311, 161] on td at bounding box center [306, 166] width 32 height 29
click at [216, 164] on span "Saugus, MA 01906" at bounding box center [215, 168] width 60 height 9
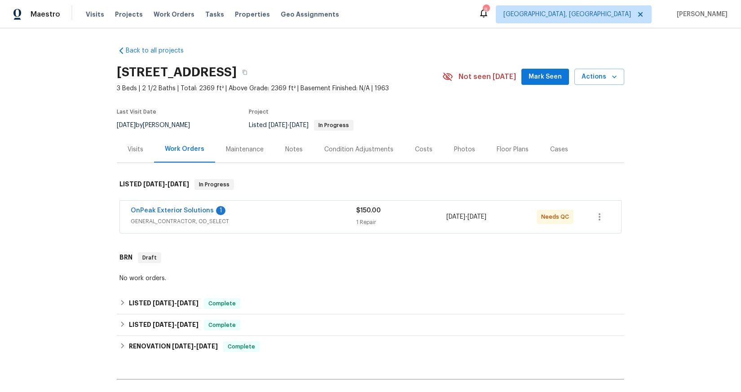
click at [308, 211] on div "OnPeak Exterior Solutions 1" at bounding box center [244, 211] width 226 height 11
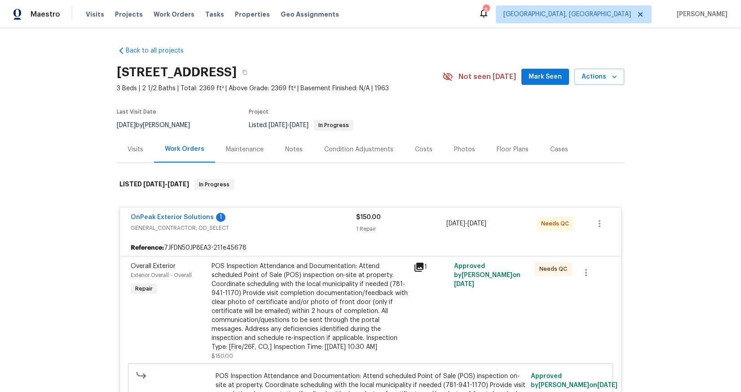
scroll to position [80, 0]
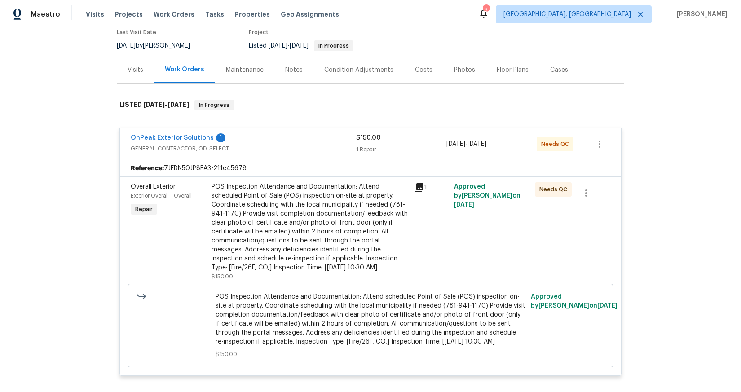
click at [319, 212] on div "POS Inspection Attendance and Documentation: Attend scheduled Point of Sale (PO…" at bounding box center [310, 227] width 197 height 90
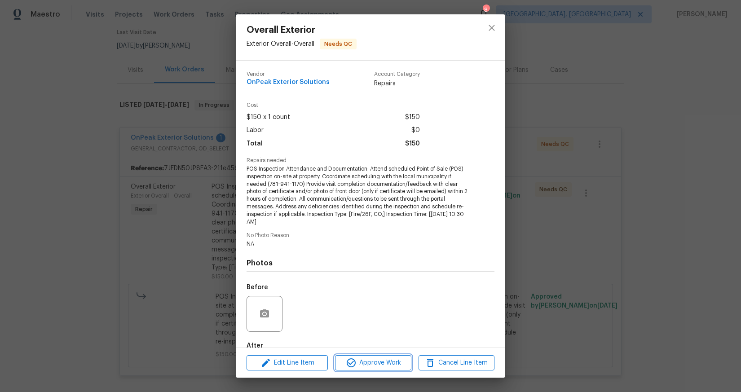
click at [361, 365] on span "Approve Work" at bounding box center [373, 363] width 71 height 11
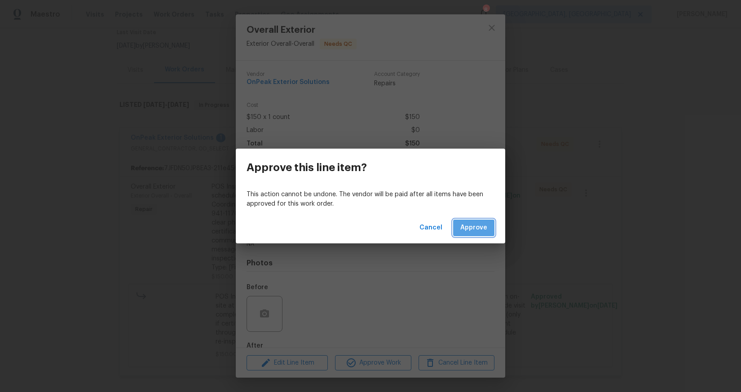
click at [478, 228] on span "Approve" at bounding box center [474, 227] width 27 height 11
